Goal: Information Seeking & Learning: Learn about a topic

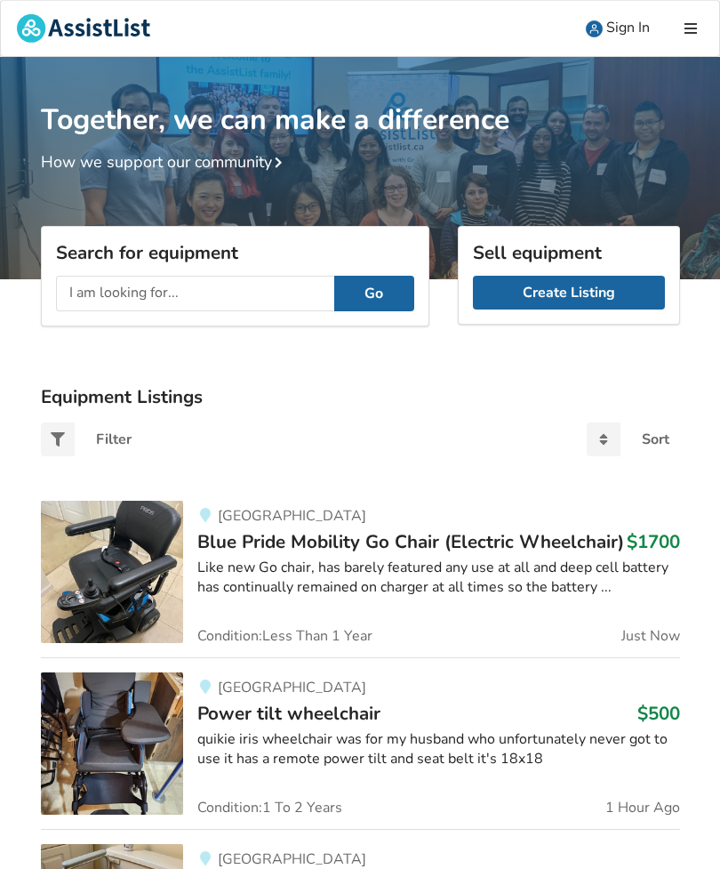
click at [94, 296] on input "text" at bounding box center [195, 294] width 278 height 36
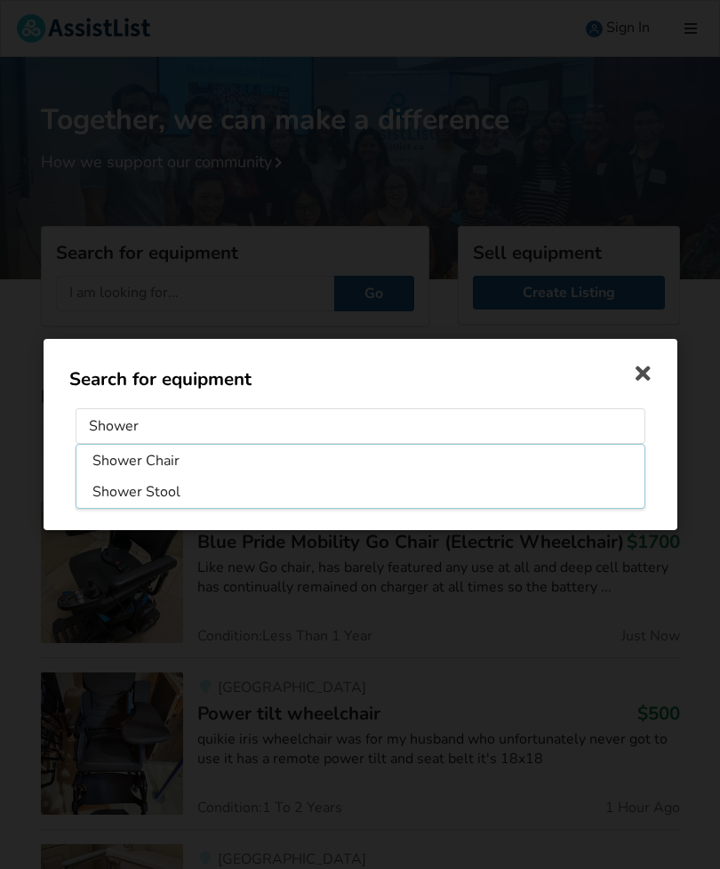
click at [112, 459] on li "Shower Chair" at bounding box center [360, 461] width 561 height 28
type input "Shower Chair"
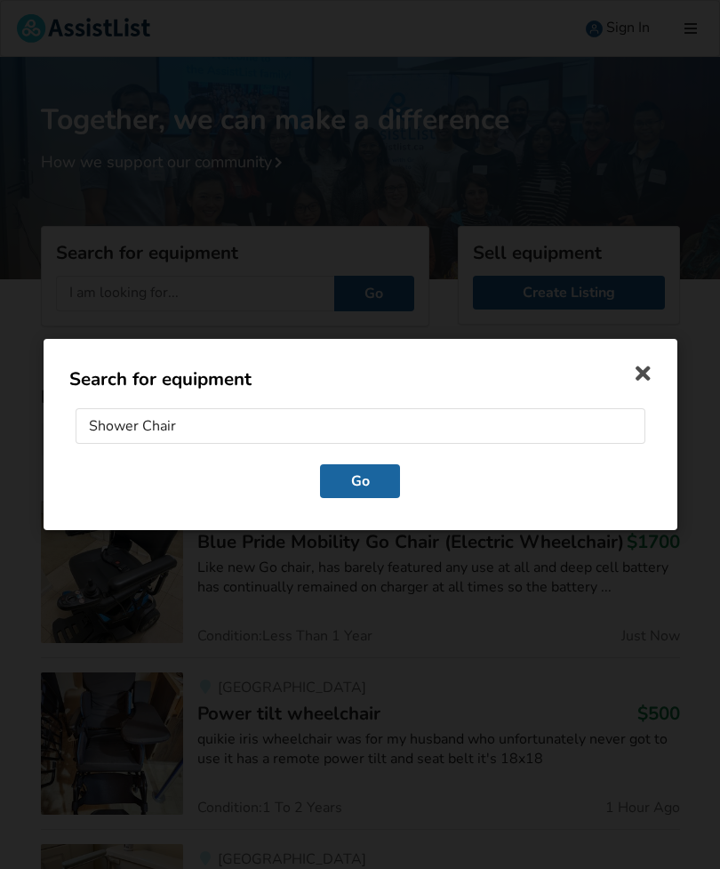
click at [354, 477] on button "Go" at bounding box center [360, 481] width 80 height 34
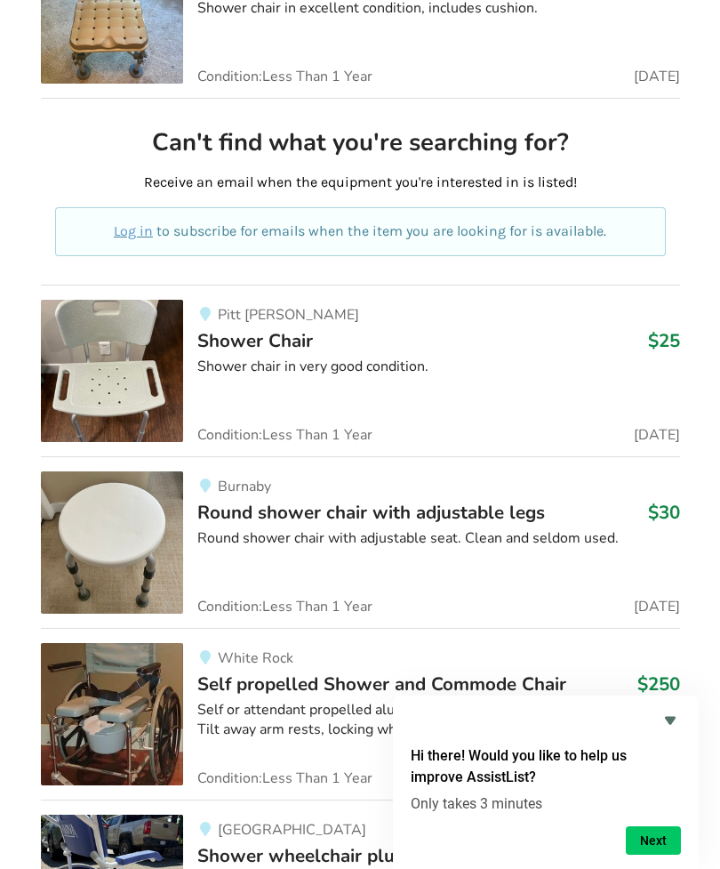
scroll to position [898, 0]
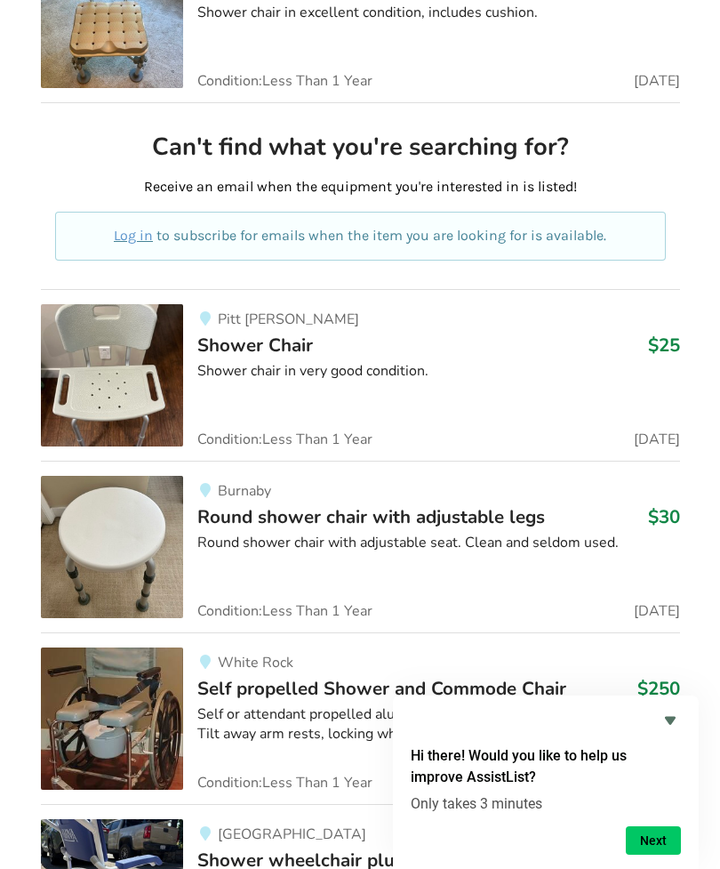
click at [111, 352] on img at bounding box center [112, 375] width 142 height 142
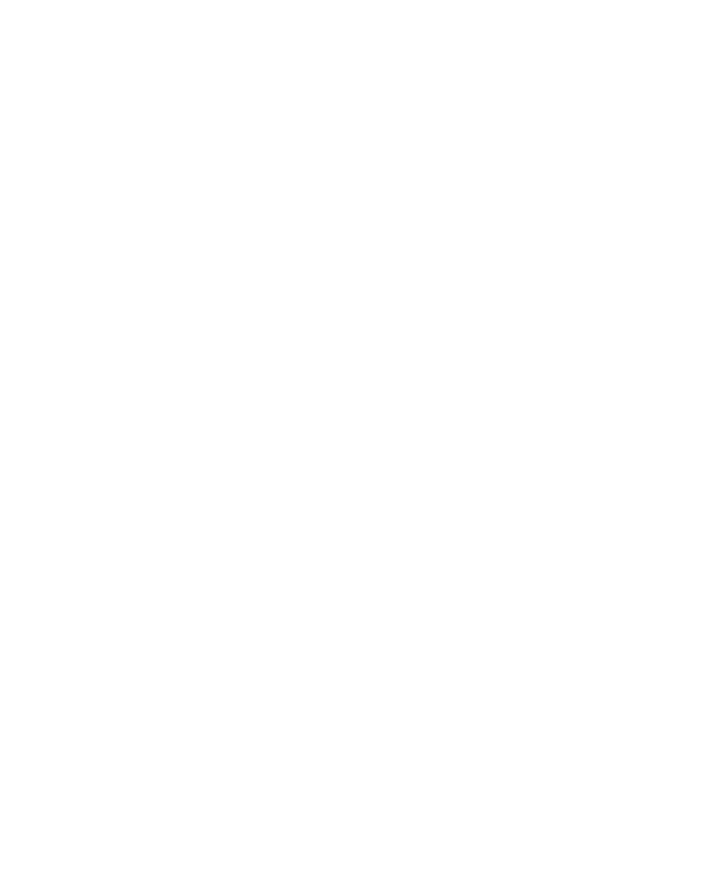
scroll to position [955, 0]
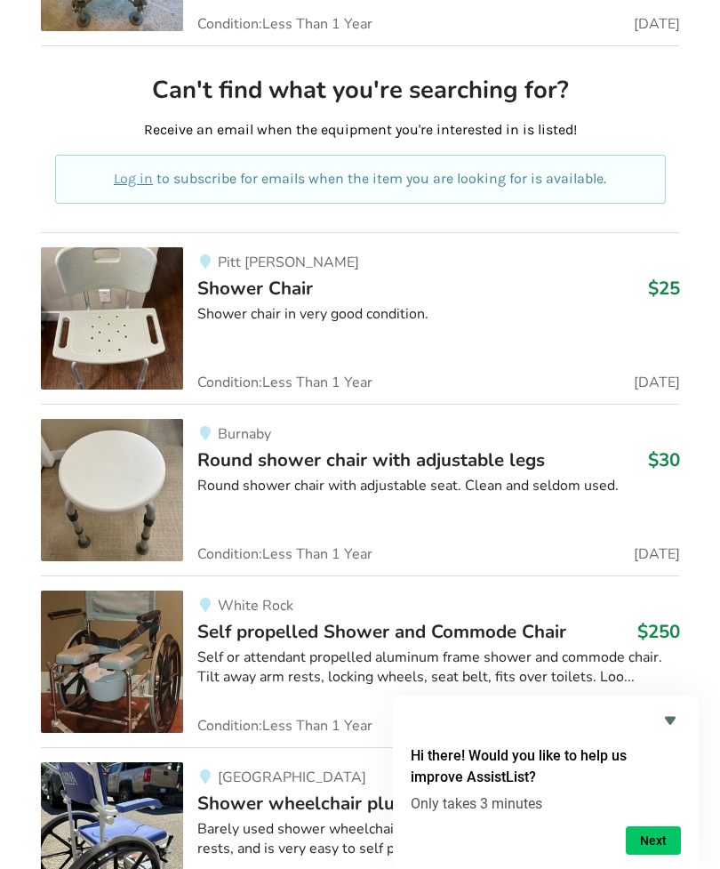
click at [660, 714] on icon "Hide survey" at bounding box center [670, 720] width 21 height 21
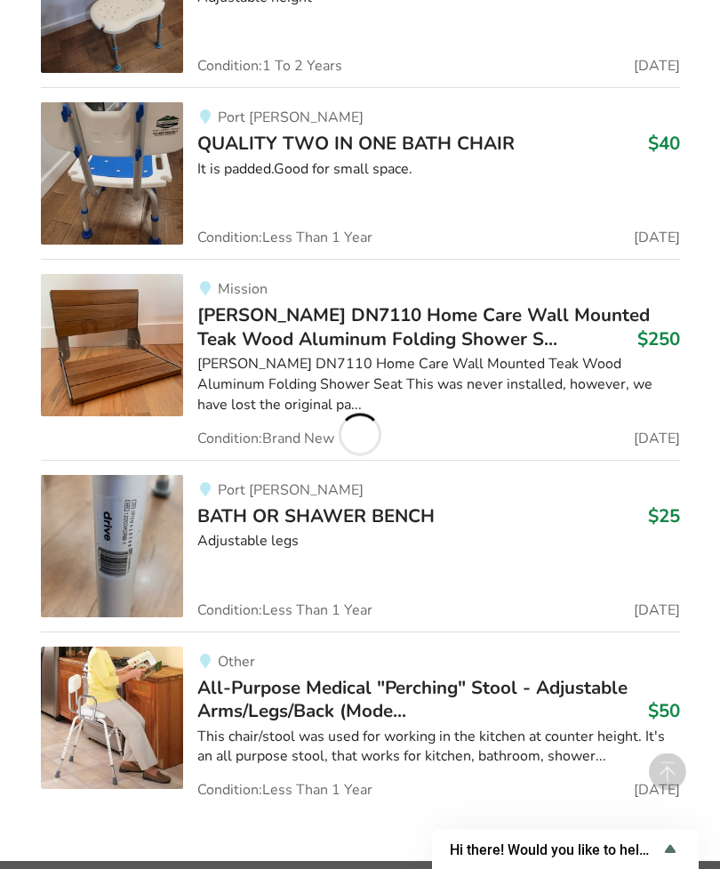
scroll to position [3331, 0]
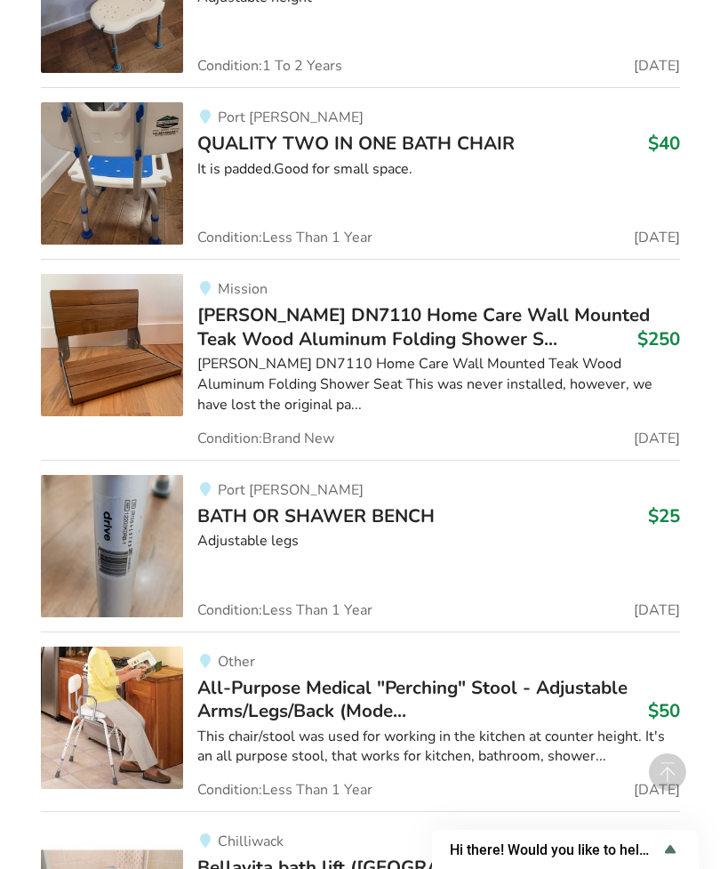
click at [109, 538] on img at bounding box center [112, 546] width 142 height 142
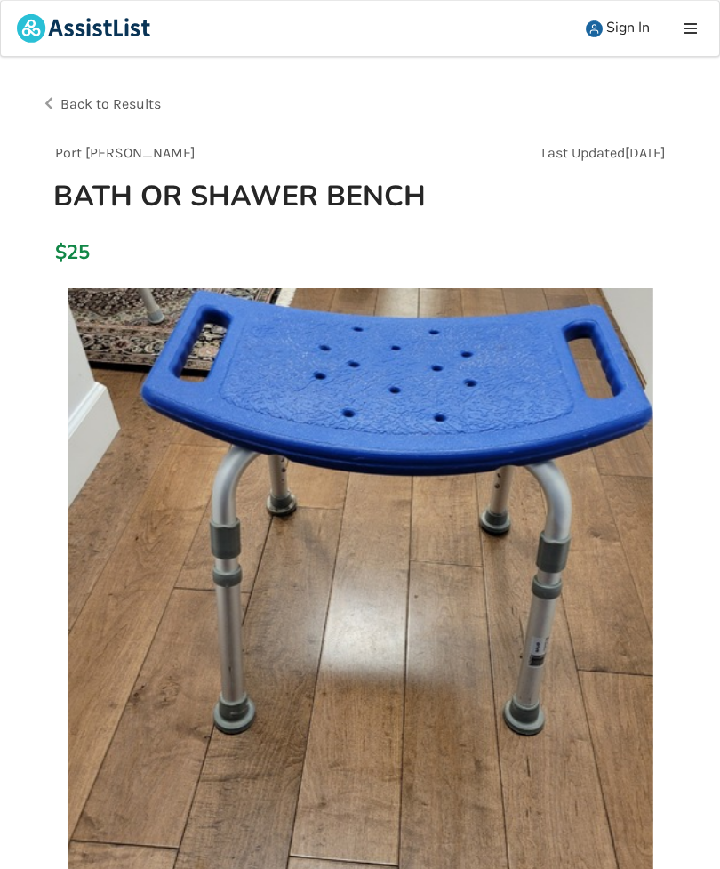
click at [42, 102] on div "Back to Results" at bounding box center [201, 104] width 320 height 50
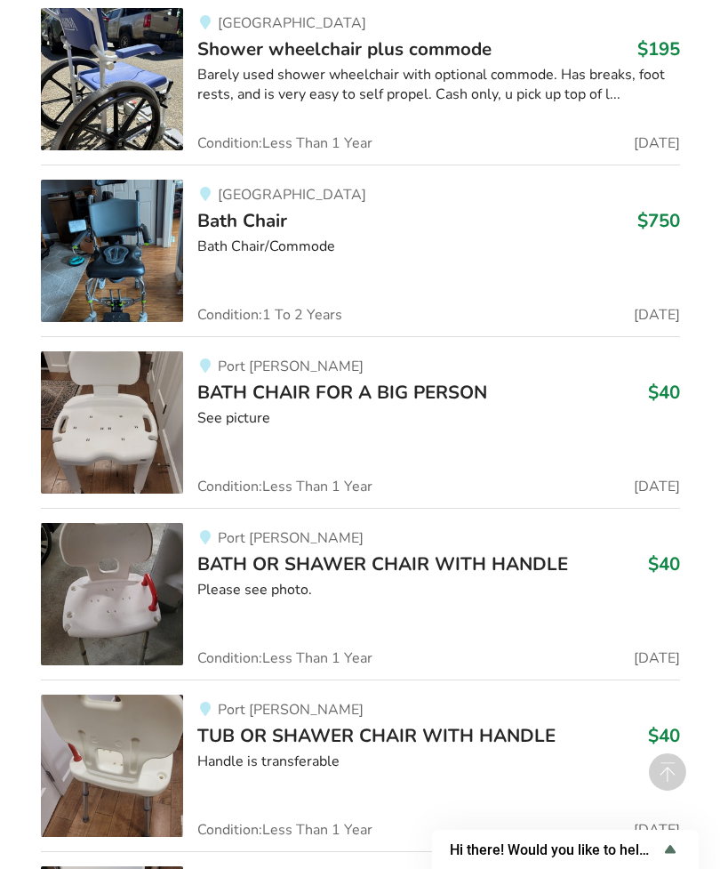
scroll to position [1707, 0]
